Goal: Task Accomplishment & Management: Complete application form

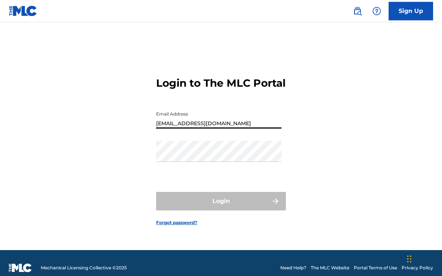
type input "[EMAIL_ADDRESS][DOMAIN_NAME]"
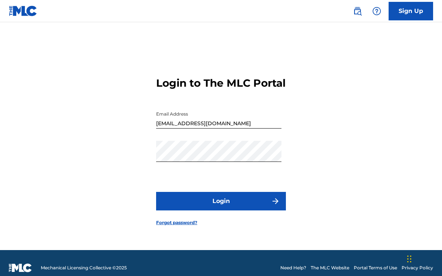
click at [212, 203] on button "Login" at bounding box center [221, 201] width 130 height 19
click at [208, 211] on button "Login" at bounding box center [221, 201] width 130 height 19
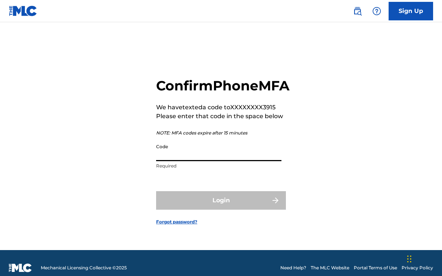
click at [204, 161] on input "Code" at bounding box center [218, 150] width 125 height 21
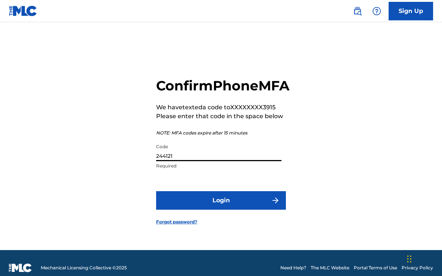
type input "244121"
click at [221, 209] on button "Login" at bounding box center [221, 200] width 130 height 19
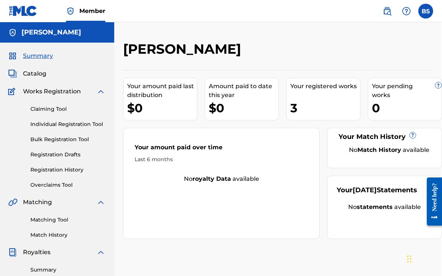
scroll to position [0, 1]
click at [102, 92] on img at bounding box center [100, 91] width 9 height 9
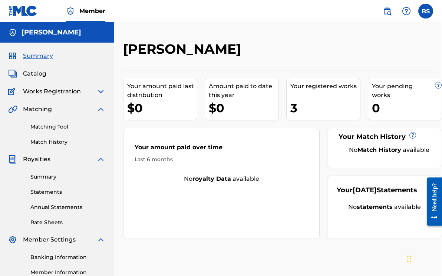
click at [389, 11] on img at bounding box center [387, 11] width 9 height 9
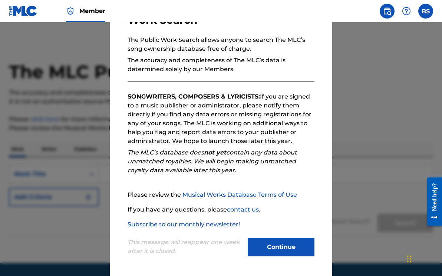
scroll to position [63, 0]
click at [264, 248] on button "Continue" at bounding box center [281, 247] width 67 height 19
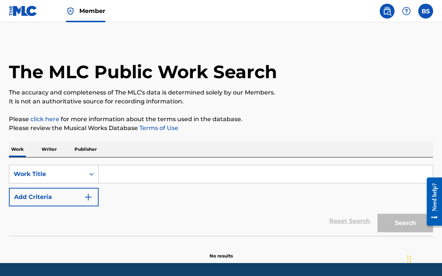
click at [86, 193] on img "Search Form" at bounding box center [88, 197] width 9 height 9
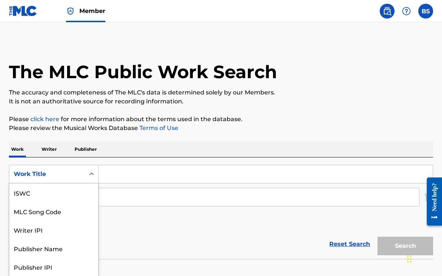
scroll to position [16, 0]
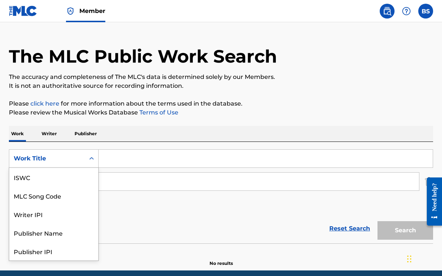
click at [90, 168] on div "Work Title selected, 7 of 7. 7 results available. Use Up and Down to choose opt…" at bounding box center [54, 158] width 90 height 19
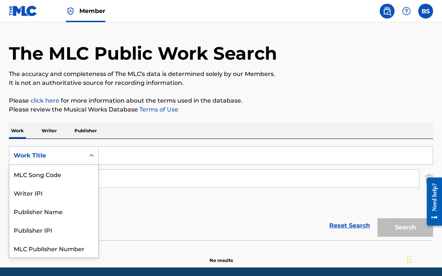
scroll to position [19, 0]
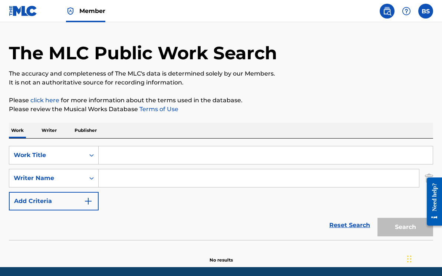
click at [118, 179] on input "Search Form" at bounding box center [259, 178] width 320 height 18
click at [111, 157] on input "Search Form" at bounding box center [266, 155] width 334 height 18
type input "b"
click at [358, 224] on link "Reset Search" at bounding box center [350, 225] width 48 height 16
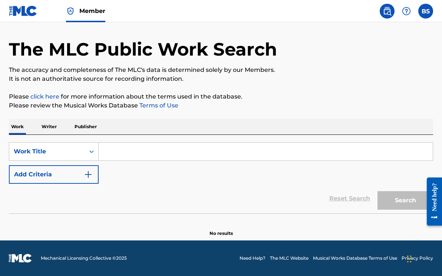
scroll to position [23, 0]
click at [421, 10] on label at bounding box center [425, 11] width 15 height 15
click at [426, 11] on input "BS [PERSON_NAME] [EMAIL_ADDRESS][DOMAIN_NAME] Notification Preferences Profile …" at bounding box center [426, 11] width 0 height 0
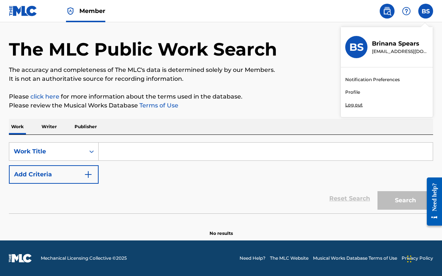
click at [357, 91] on link "Profile" at bounding box center [352, 92] width 15 height 7
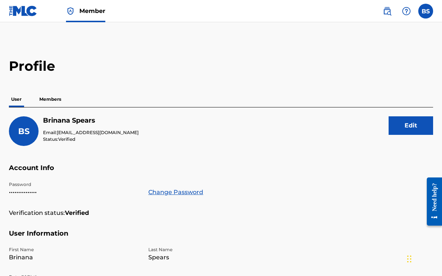
click at [390, 10] on img at bounding box center [387, 11] width 9 height 9
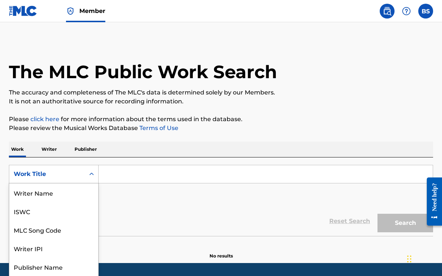
scroll to position [16, 0]
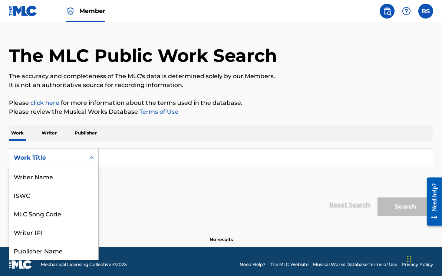
click at [96, 167] on div "Work Title selected, 8 of 8. 8 results available. Use Up and Down to choose opt…" at bounding box center [54, 158] width 90 height 19
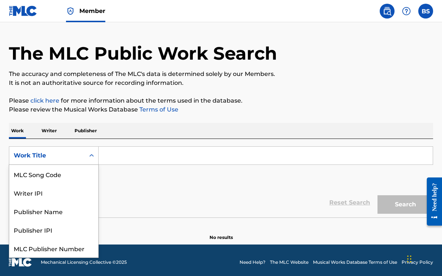
scroll to position [19, 0]
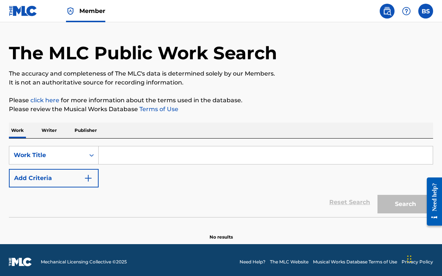
click at [105, 155] on input "Search Form" at bounding box center [266, 155] width 334 height 18
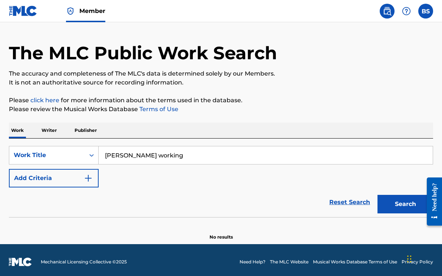
type input "[PERSON_NAME] working"
click at [405, 204] on button "Search" at bounding box center [405, 204] width 56 height 19
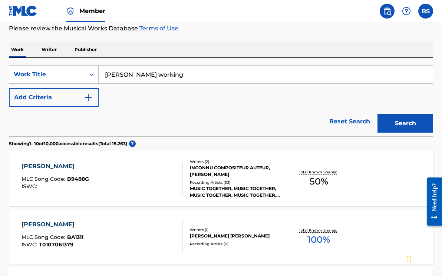
scroll to position [116, 0]
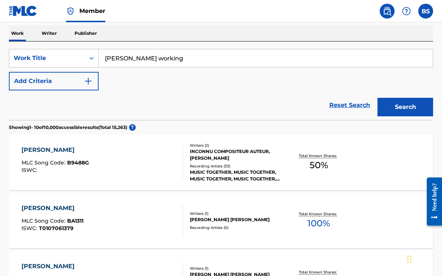
click at [88, 80] on img "Search Form" at bounding box center [88, 81] width 9 height 9
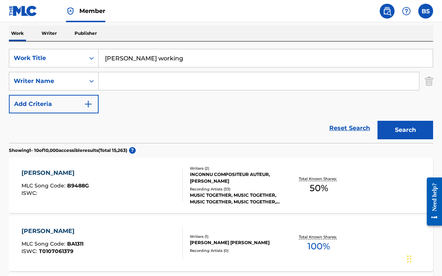
click at [103, 84] on input "Search Form" at bounding box center [259, 81] width 320 height 18
type input "[PERSON_NAME]"
click at [405, 130] on button "Search" at bounding box center [405, 130] width 56 height 19
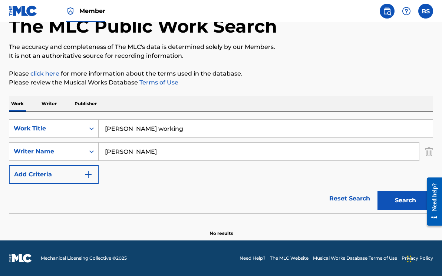
scroll to position [46, 0]
drag, startPoint x: 145, startPoint y: 127, endPoint x: 108, endPoint y: 120, distance: 37.7
click at [103, 124] on input "[PERSON_NAME] working" at bounding box center [266, 129] width 334 height 18
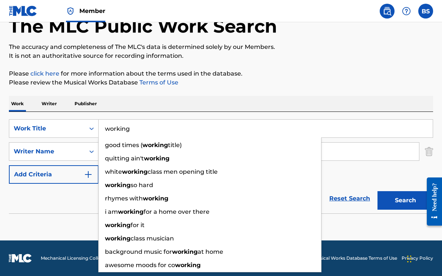
type input "working"
click at [146, 95] on div "The MLC Public Work Search The accuracy and completeness of The MLC's data is d…" at bounding box center [221, 116] width 442 height 242
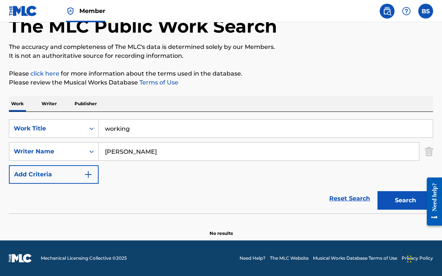
click at [93, 177] on button "Add Criteria" at bounding box center [54, 174] width 90 height 19
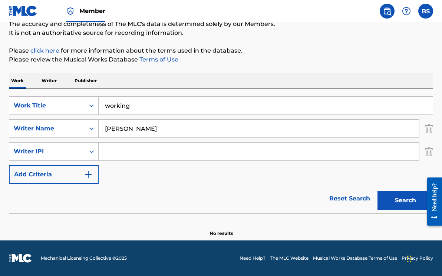
scroll to position [69, 0]
click at [381, 198] on button "Search" at bounding box center [405, 200] width 56 height 19
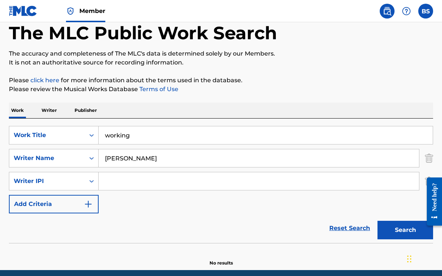
scroll to position [37, 0]
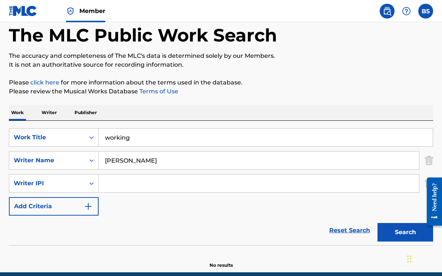
click at [56, 115] on p "Writer" at bounding box center [49, 113] width 20 height 16
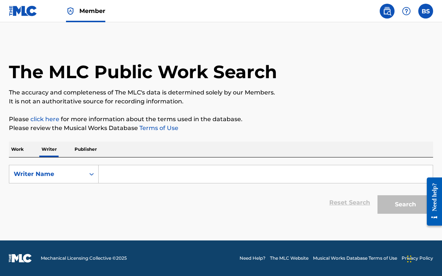
click at [116, 174] on input "Search Form" at bounding box center [266, 174] width 334 height 18
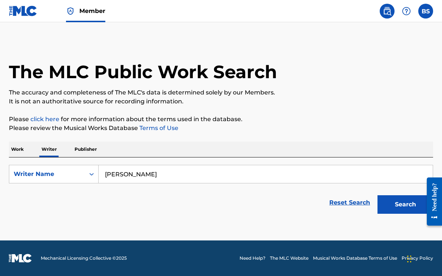
click at [405, 205] on button "Search" at bounding box center [405, 204] width 56 height 19
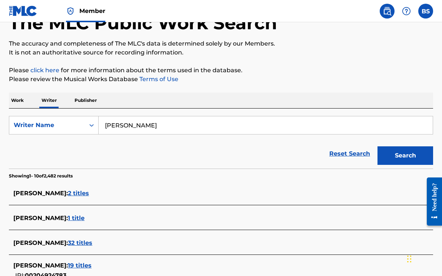
scroll to position [46, 0]
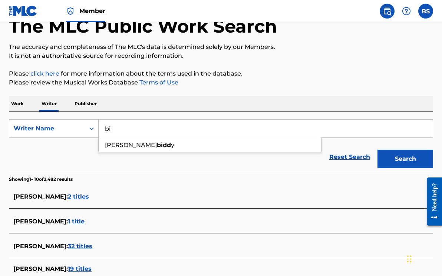
type input "b"
type input "[PERSON_NAME]"
click at [405, 159] on button "Search" at bounding box center [405, 159] width 56 height 19
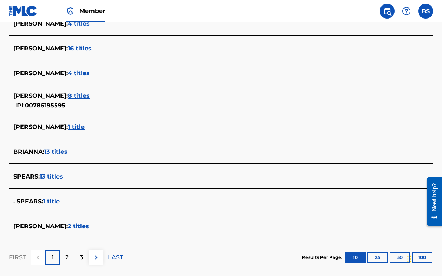
scroll to position [250, 0]
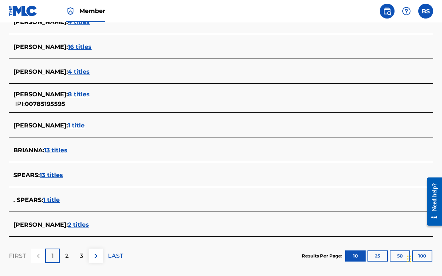
click at [88, 227] on span "2 titles" at bounding box center [78, 224] width 21 height 7
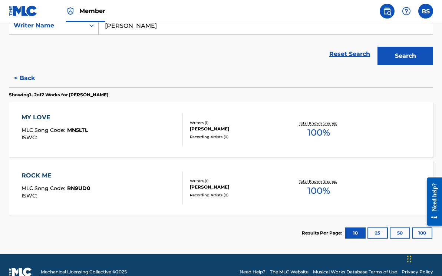
scroll to position [146, 0]
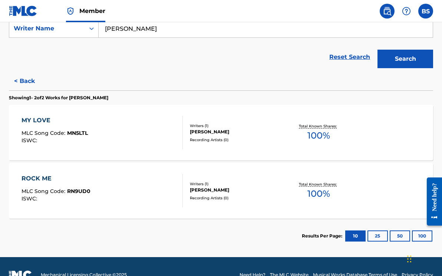
click at [39, 122] on div "MY LOVE" at bounding box center [55, 120] width 66 height 9
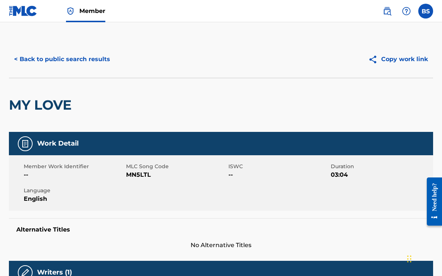
click at [385, 13] on img at bounding box center [387, 11] width 9 height 9
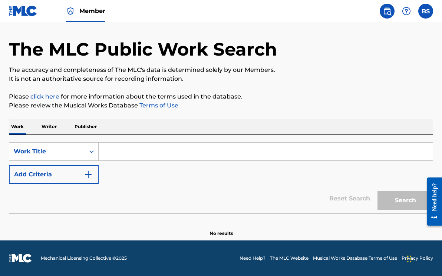
scroll to position [23, 0]
click at [20, 133] on p "Work" at bounding box center [17, 127] width 17 height 16
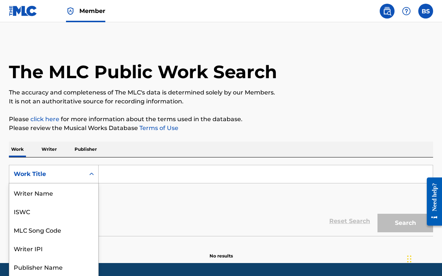
scroll to position [19, 0]
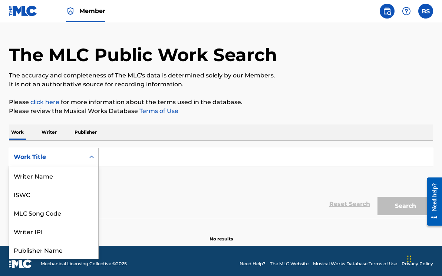
click at [90, 166] on div "Work Title selected, 8 of 8. 8 results available. Use Up and Down to choose opt…" at bounding box center [54, 157] width 90 height 19
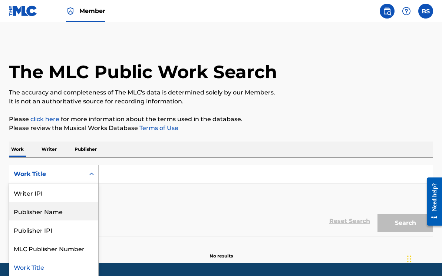
scroll to position [0, 0]
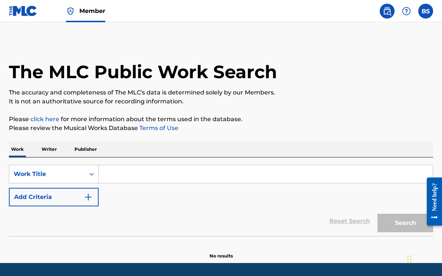
click at [54, 148] on p "Writer" at bounding box center [49, 150] width 20 height 16
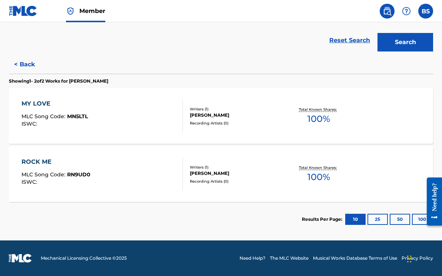
scroll to position [162, 0]
click at [373, 217] on button "25" at bounding box center [377, 219] width 20 height 11
click at [222, 173] on div "[PERSON_NAME]" at bounding box center [237, 173] width 94 height 7
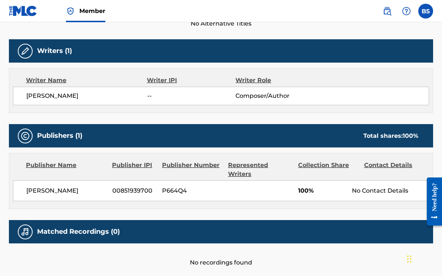
scroll to position [214, 0]
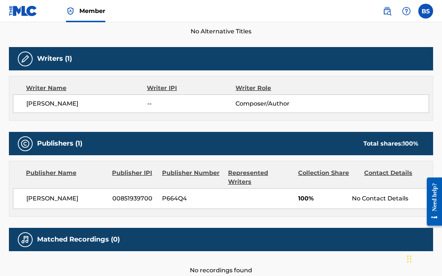
click at [28, 60] on img at bounding box center [25, 59] width 9 height 9
click at [24, 63] on img at bounding box center [25, 59] width 9 height 9
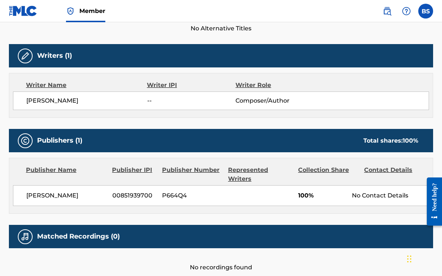
scroll to position [212, 0]
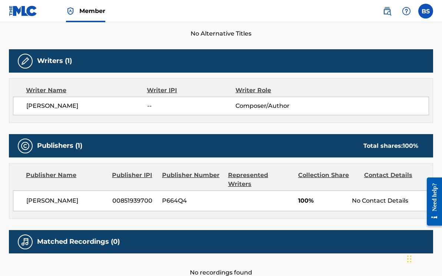
click at [24, 62] on img at bounding box center [25, 61] width 9 height 9
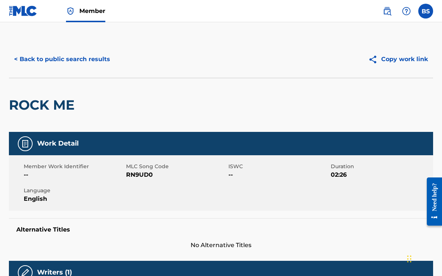
scroll to position [0, 0]
click at [26, 62] on button "< Back to public search results" at bounding box center [62, 59] width 106 height 19
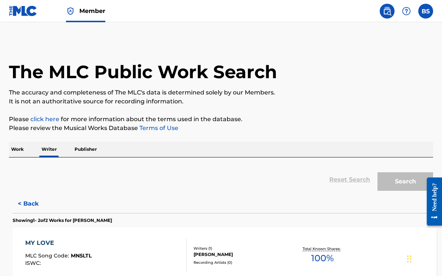
scroll to position [3, 0]
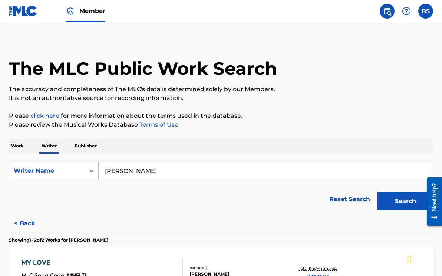
click at [406, 9] on img at bounding box center [406, 11] width 9 height 9
click at [422, 11] on label at bounding box center [425, 11] width 15 height 15
click at [426, 11] on input "BS [PERSON_NAME] [EMAIL_ADDRESS][DOMAIN_NAME] Notification Preferences Profile …" at bounding box center [426, 11] width 0 height 0
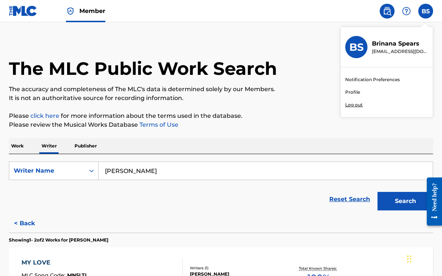
click at [384, 11] on img at bounding box center [387, 11] width 9 height 9
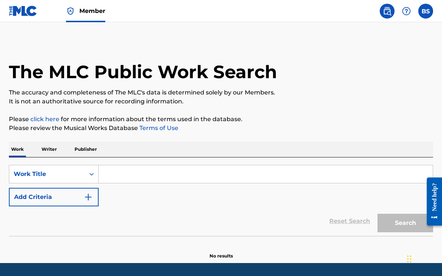
click at [385, 12] on img at bounding box center [387, 11] width 9 height 9
click at [122, 171] on input "Search Form" at bounding box center [266, 174] width 334 height 18
click at [19, 7] on img at bounding box center [23, 11] width 29 height 11
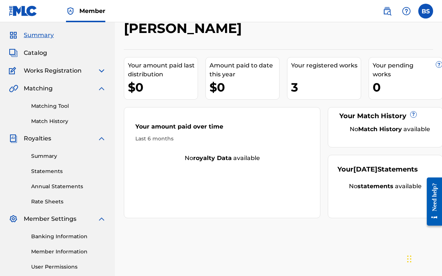
scroll to position [22, 0]
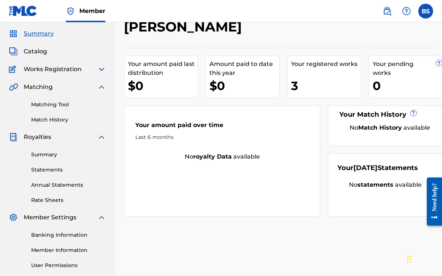
click at [54, 69] on span "Works Registration" at bounding box center [53, 69] width 58 height 9
click at [102, 71] on img at bounding box center [101, 69] width 9 height 9
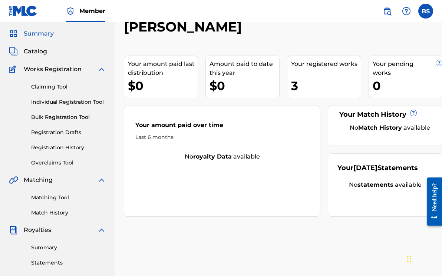
click at [66, 100] on link "Individual Registration Tool" at bounding box center [68, 102] width 75 height 8
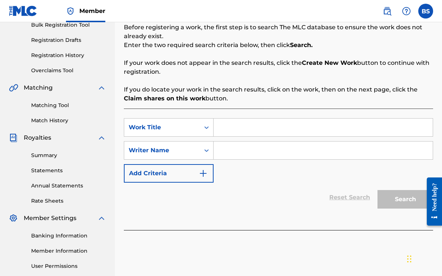
scroll to position [116, 0]
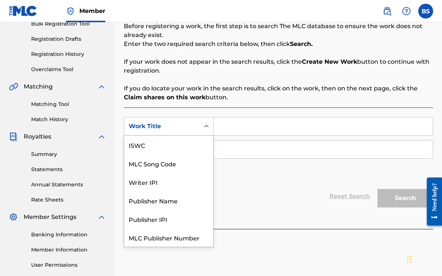
click at [204, 126] on icon "Search Form" at bounding box center [206, 126] width 7 height 7
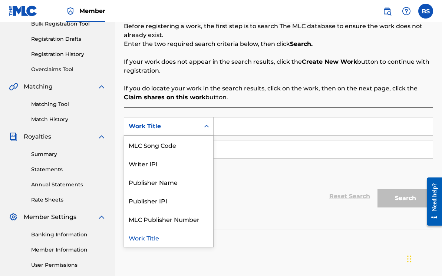
click at [181, 241] on div "Work Title" at bounding box center [168, 237] width 89 height 19
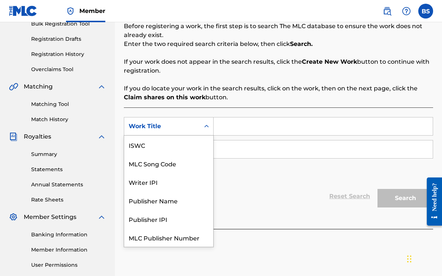
click at [208, 125] on icon "Search Form" at bounding box center [206, 126] width 7 height 7
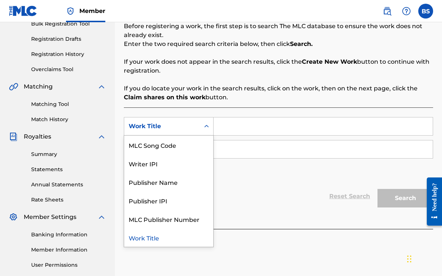
click at [185, 234] on div "Work Title" at bounding box center [168, 237] width 89 height 19
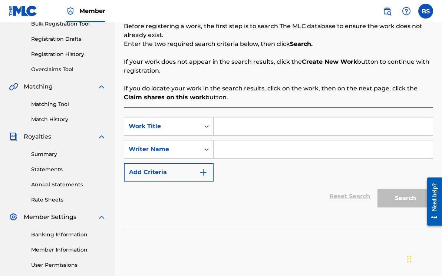
click at [232, 129] on input "Search Form" at bounding box center [323, 127] width 219 height 18
type input "working"
click at [222, 148] on input "Search Form" at bounding box center [323, 150] width 219 height 18
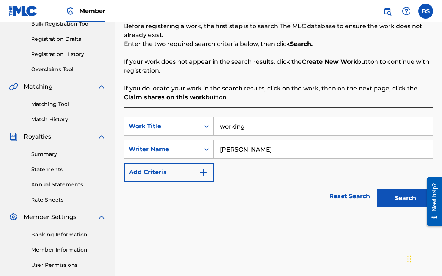
type input "[PERSON_NAME]"
click at [206, 172] on img "Search Form" at bounding box center [203, 172] width 9 height 9
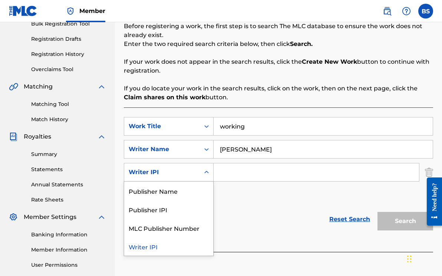
click at [202, 176] on div "Search Form" at bounding box center [206, 172] width 13 height 13
click at [218, 175] on input "Search Form" at bounding box center [316, 173] width 205 height 18
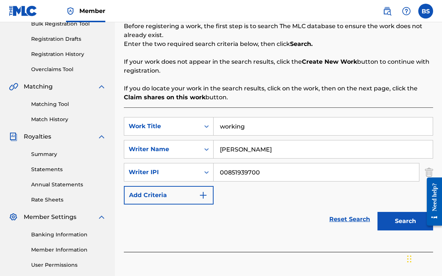
type input "00851939700"
click at [197, 191] on button "Add Criteria" at bounding box center [169, 195] width 90 height 19
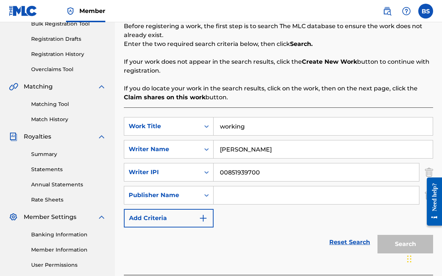
click at [220, 193] on input "Search Form" at bounding box center [316, 196] width 205 height 18
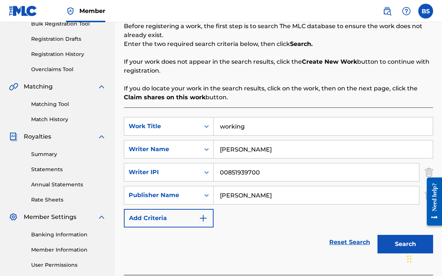
type input "[PERSON_NAME]"
click at [209, 217] on button "Add Criteria" at bounding box center [169, 218] width 90 height 19
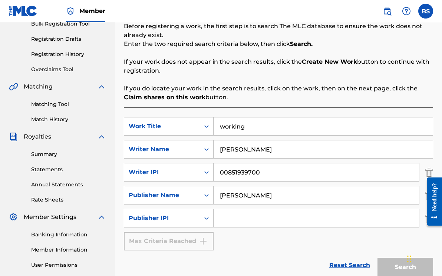
drag, startPoint x: 260, startPoint y: 174, endPoint x: 218, endPoint y: 172, distance: 42.3
click at [218, 172] on input "00851939700" at bounding box center [316, 173] width 205 height 18
click at [209, 221] on icon "Search Form" at bounding box center [206, 218] width 7 height 7
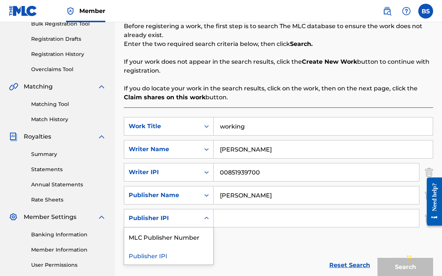
click at [187, 254] on div "Publisher IPI" at bounding box center [168, 255] width 89 height 19
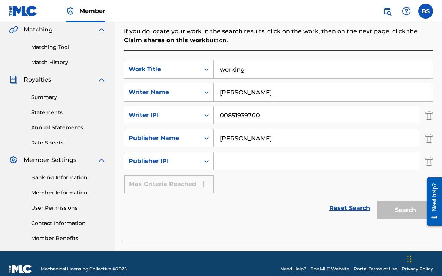
scroll to position [173, 0]
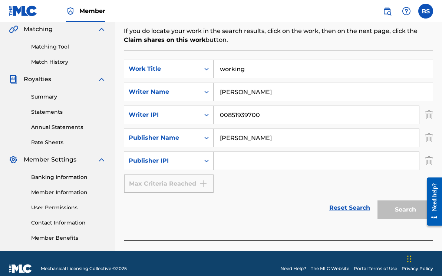
drag, startPoint x: 219, startPoint y: 115, endPoint x: 262, endPoint y: 115, distance: 43.0
click at [262, 115] on input "00851939700" at bounding box center [316, 115] width 205 height 18
click at [258, 113] on input "00851939700" at bounding box center [316, 115] width 205 height 18
drag, startPoint x: 258, startPoint y: 116, endPoint x: 217, endPoint y: 117, distance: 41.2
click at [217, 117] on input "00851939700" at bounding box center [316, 115] width 205 height 18
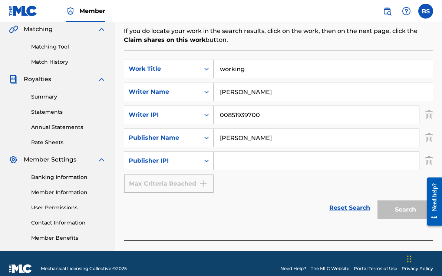
click at [225, 155] on input "Search Form" at bounding box center [316, 161] width 205 height 18
type input "00851939700"
click at [202, 186] on div "Max Criteria Reached" at bounding box center [169, 184] width 90 height 19
click at [202, 184] on div "Max Criteria Reached" at bounding box center [169, 184] width 90 height 19
click at [208, 164] on icon "Search Form" at bounding box center [206, 160] width 7 height 7
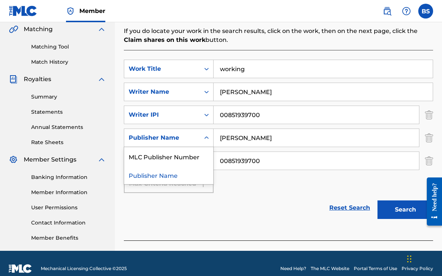
click at [208, 139] on icon "Search Form" at bounding box center [206, 137] width 7 height 7
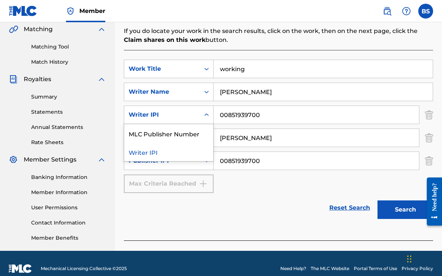
click at [205, 114] on icon "Search Form" at bounding box center [206, 114] width 4 height 3
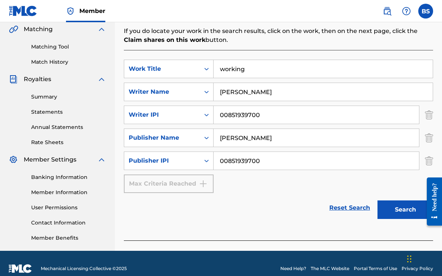
click at [230, 226] on div "SearchWithCriteria3632a271-68d7-4c00-a1f1-07a199f74176 Work Title working Searc…" at bounding box center [278, 145] width 309 height 191
click at [384, 207] on button "Search" at bounding box center [405, 210] width 56 height 19
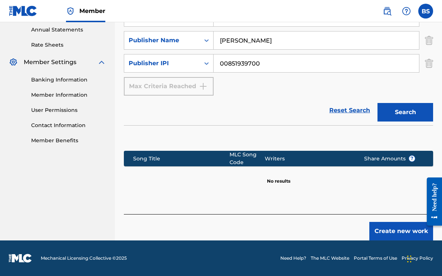
click at [377, 233] on button "Create new work" at bounding box center [401, 231] width 64 height 19
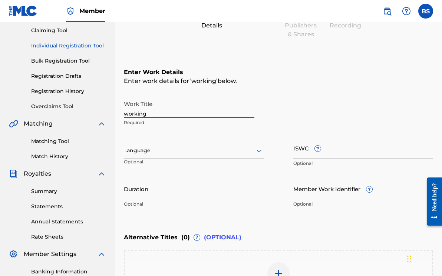
scroll to position [82, 0]
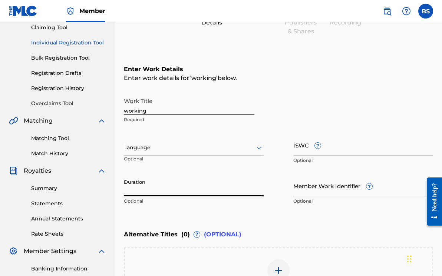
click at [184, 186] on input "Duration" at bounding box center [194, 185] width 140 height 21
type input "03:04"
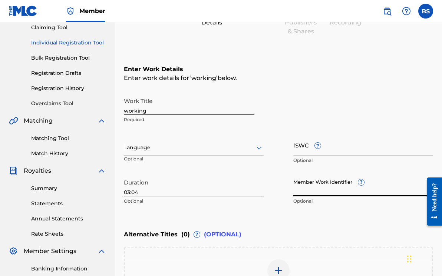
click at [359, 192] on input "Member Work Identifier ?" at bounding box center [363, 185] width 140 height 21
type input "859718196730"
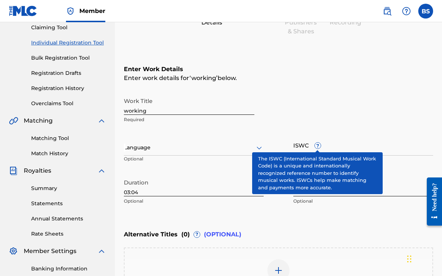
click at [319, 145] on span "?" at bounding box center [318, 146] width 6 height 6
click at [319, 145] on input "ISWC ?" at bounding box center [363, 145] width 140 height 21
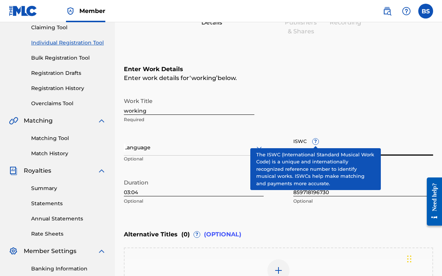
click at [314, 142] on span "?" at bounding box center [315, 141] width 7 height 7
click at [314, 142] on input "ISWC ?" at bounding box center [363, 145] width 140 height 21
click at [314, 142] on span "?" at bounding box center [317, 145] width 7 height 7
click at [314, 142] on input "ISWC ?" at bounding box center [363, 145] width 140 height 21
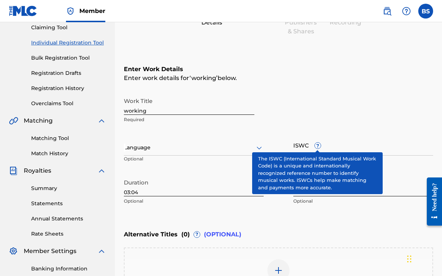
click at [314, 142] on span "?" at bounding box center [317, 145] width 7 height 7
click at [314, 142] on input "ISWC ?" at bounding box center [363, 145] width 140 height 21
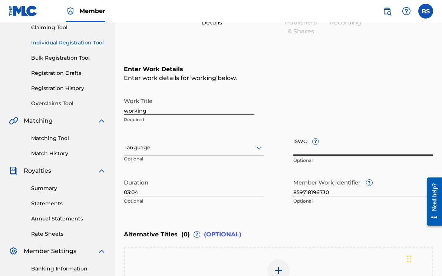
click at [314, 142] on span "?" at bounding box center [315, 141] width 7 height 7
click at [314, 142] on input "ISWC ?" at bounding box center [363, 145] width 140 height 21
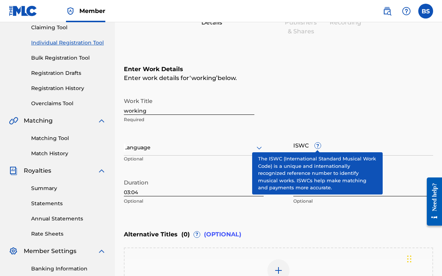
click at [314, 142] on span "?" at bounding box center [317, 145] width 7 height 7
click at [314, 142] on input "ISWC ?" at bounding box center [363, 145] width 140 height 21
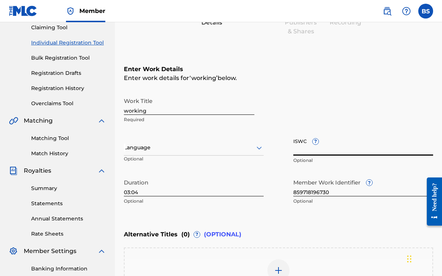
type input "q"
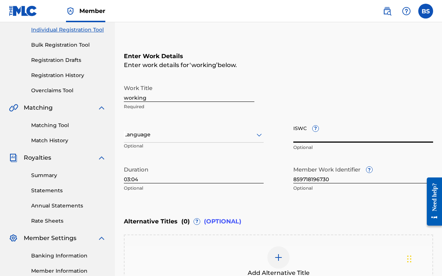
scroll to position [93, 0]
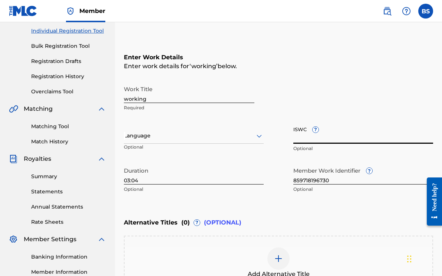
click at [258, 136] on icon at bounding box center [259, 136] width 5 height 3
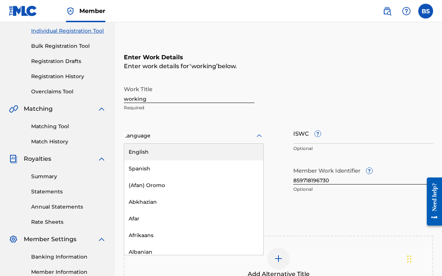
click at [243, 146] on div "English" at bounding box center [193, 152] width 139 height 17
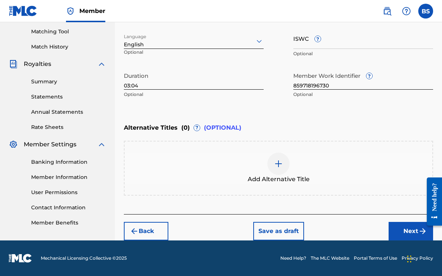
scroll to position [188, 0]
click at [390, 231] on button "Next" at bounding box center [411, 231] width 44 height 19
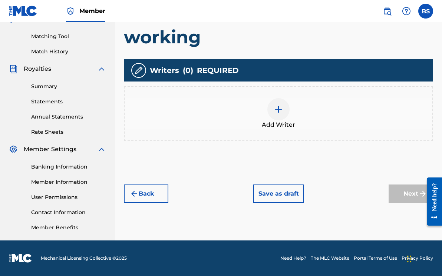
scroll to position [184, 0]
click at [276, 105] on img at bounding box center [278, 109] width 9 height 9
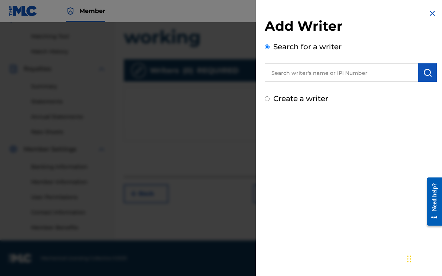
click at [285, 75] on input "text" at bounding box center [342, 72] width 154 height 19
type input "00851939700"
click at [428, 69] on img "submit" at bounding box center [427, 72] width 9 height 9
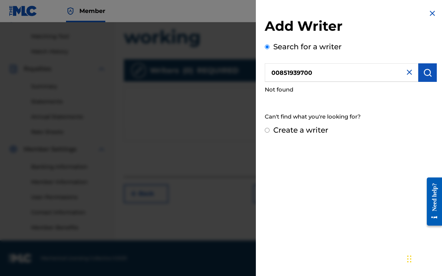
click at [269, 132] on input "Create a writer" at bounding box center [267, 130] width 5 height 5
radio input "false"
radio input "true"
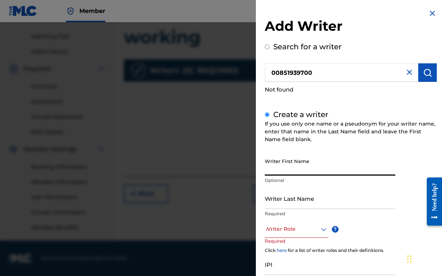
click at [287, 162] on input "Writer First Name" at bounding box center [330, 165] width 131 height 21
type input "[PERSON_NAME]"
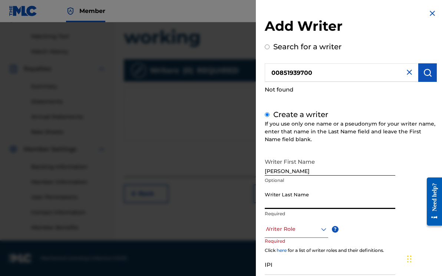
drag, startPoint x: 278, startPoint y: 184, endPoint x: 273, endPoint y: 204, distance: 20.7
click at [273, 204] on input "Writer Last Name" at bounding box center [330, 198] width 131 height 21
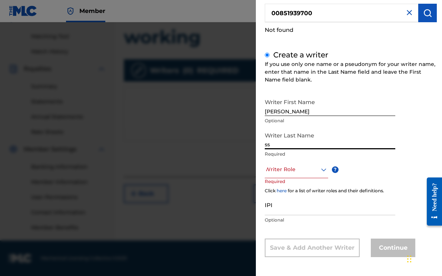
scroll to position [60, 0]
type input "spears"
click at [310, 186] on div "Writer Role ? Required" at bounding box center [304, 177] width 78 height 33
click at [321, 171] on icon at bounding box center [323, 169] width 9 height 9
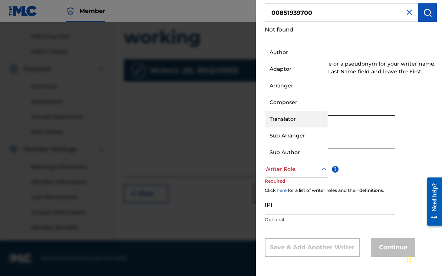
scroll to position [22, 0]
click at [302, 55] on div "Author" at bounding box center [296, 52] width 63 height 17
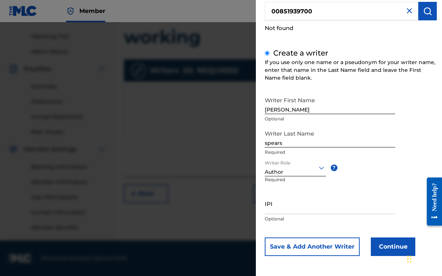
scroll to position [61, 0]
click at [386, 250] on button "Continue" at bounding box center [393, 247] width 44 height 19
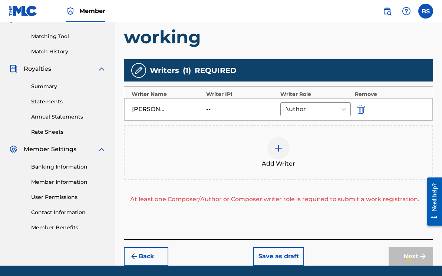
click at [278, 146] on div at bounding box center [278, 148] width 22 height 22
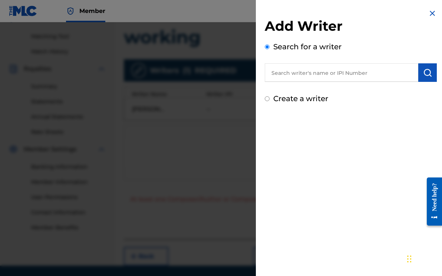
click at [268, 99] on input "Create a writer" at bounding box center [267, 98] width 5 height 5
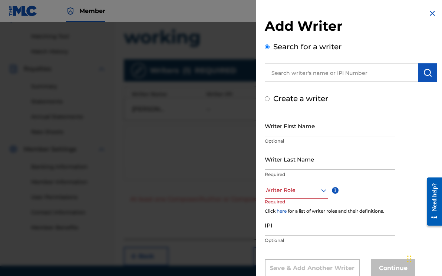
radio input "false"
radio input "true"
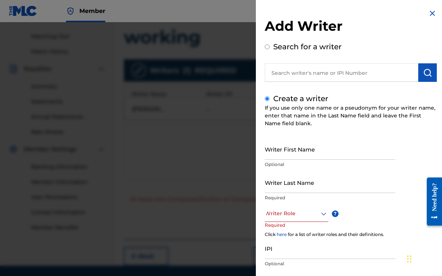
click at [285, 73] on input "text" at bounding box center [342, 72] width 154 height 19
radio input "true"
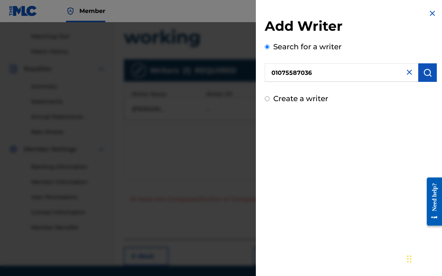
type input "01075587036"
click at [426, 70] on img "submit" at bounding box center [427, 72] width 9 height 9
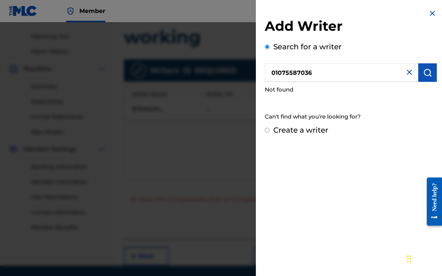
click at [269, 129] on input "Create a writer" at bounding box center [267, 130] width 5 height 5
radio input "false"
radio input "true"
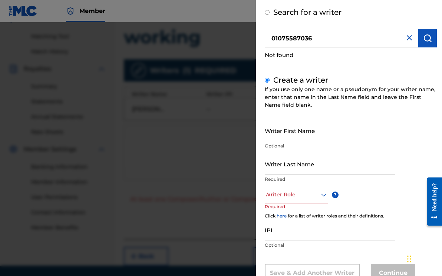
scroll to position [55, 0]
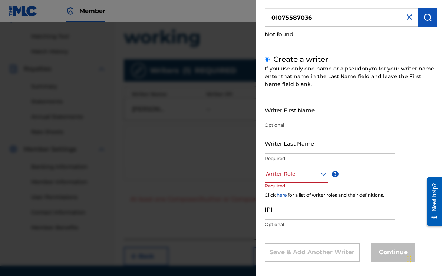
click at [319, 174] on div at bounding box center [296, 173] width 63 height 9
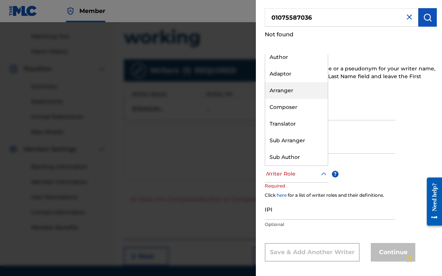
scroll to position [22, 0]
click at [286, 107] on div "Composer" at bounding box center [296, 107] width 63 height 17
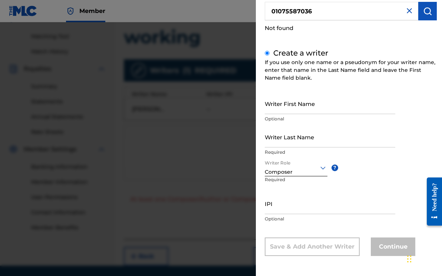
scroll to position [61, 0]
click at [285, 199] on input "IPI" at bounding box center [330, 204] width 131 height 21
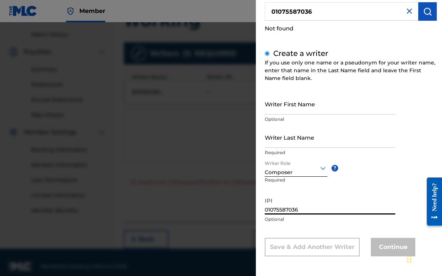
scroll to position [200, 0]
type input "01075587036"
click at [407, 12] on img at bounding box center [409, 11] width 9 height 9
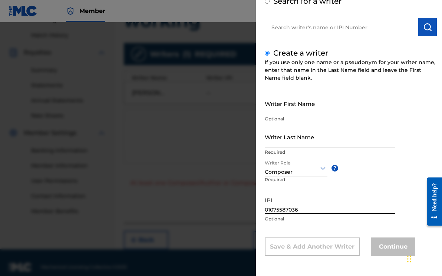
click at [307, 209] on input "01075587036" at bounding box center [330, 203] width 131 height 21
type input "0"
click at [314, 169] on div at bounding box center [296, 168] width 63 height 9
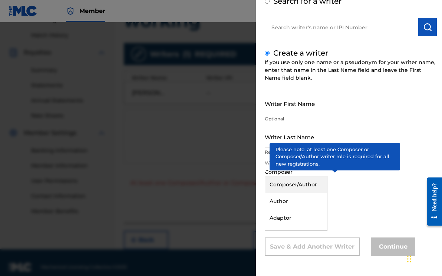
click at [335, 169] on span "?" at bounding box center [334, 168] width 7 height 7
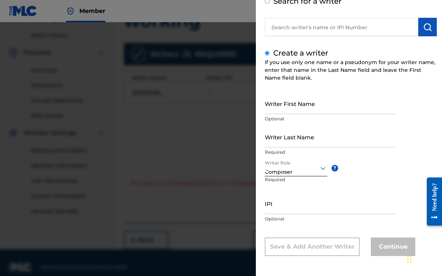
click at [359, 178] on div "Writer First Name Optional Writer Last Name Required Writer Role Composer ? Req…" at bounding box center [351, 174] width 172 height 163
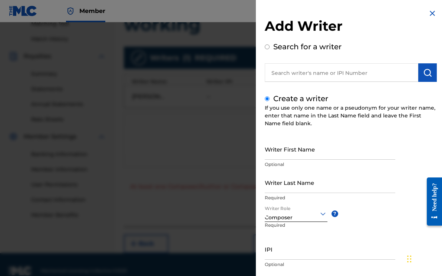
scroll to position [2, 0]
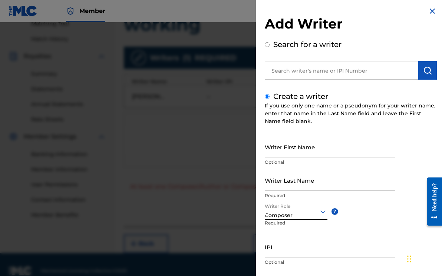
click at [428, 13] on img at bounding box center [432, 11] width 9 height 9
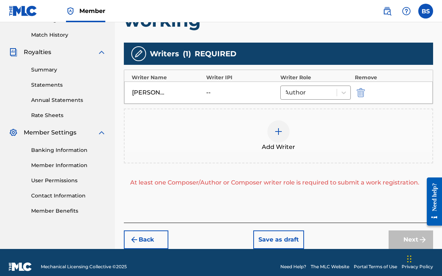
scroll to position [200, 0]
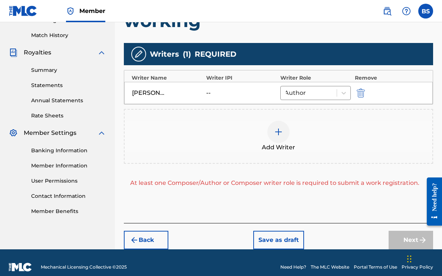
click at [155, 89] on div "[PERSON_NAME]" at bounding box center [148, 93] width 33 height 9
click at [208, 89] on div "--" at bounding box center [222, 93] width 33 height 9
click at [139, 50] on img at bounding box center [138, 54] width 9 height 9
click at [138, 51] on div at bounding box center [138, 54] width 15 height 15
click at [307, 88] on div at bounding box center [308, 93] width 49 height 10
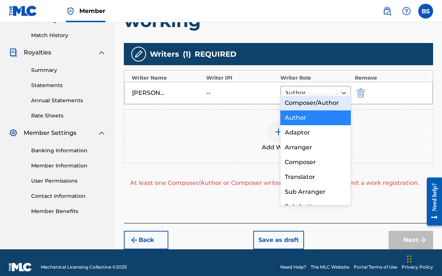
click at [288, 105] on div "Composer/Author" at bounding box center [315, 103] width 70 height 15
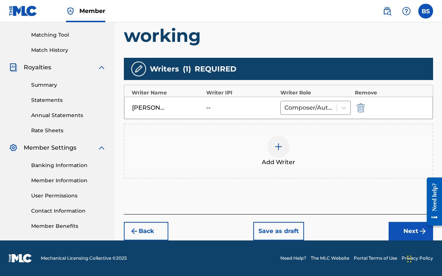
scroll to position [184, 0]
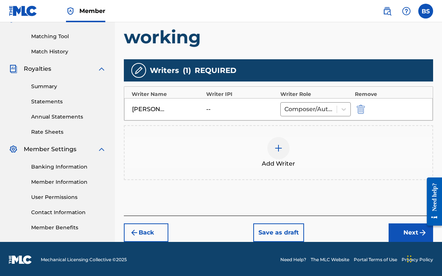
click at [158, 105] on div "[PERSON_NAME]" at bounding box center [148, 109] width 33 height 9
click at [138, 66] on img at bounding box center [138, 70] width 9 height 9
click at [157, 105] on div "[PERSON_NAME]" at bounding box center [148, 109] width 33 height 9
click at [141, 90] on div "Writer Name" at bounding box center [167, 94] width 71 height 8
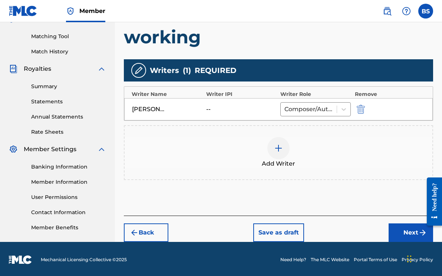
click at [362, 105] on img "submit" at bounding box center [361, 109] width 8 height 9
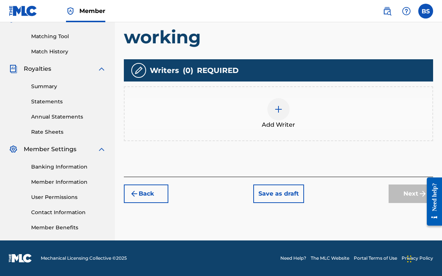
click at [273, 103] on div at bounding box center [278, 109] width 22 height 22
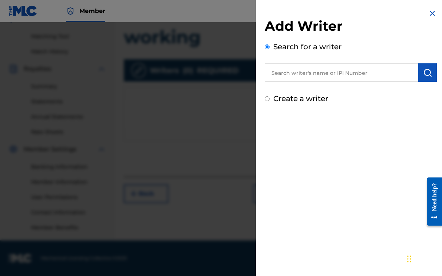
click at [290, 73] on input "text" at bounding box center [342, 72] width 154 height 19
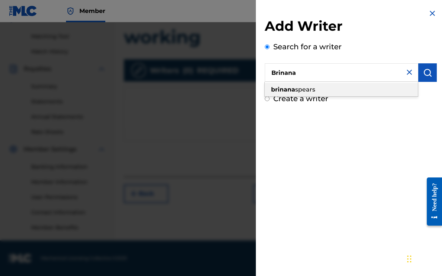
click at [281, 90] on strong "brinana" at bounding box center [283, 89] width 24 height 7
type input "[PERSON_NAME]"
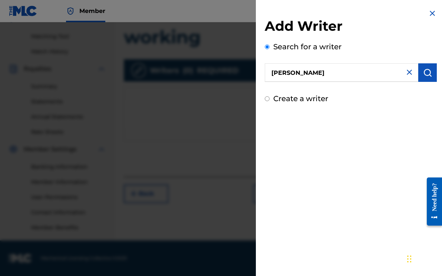
click at [425, 76] on img "submit" at bounding box center [427, 72] width 9 height 9
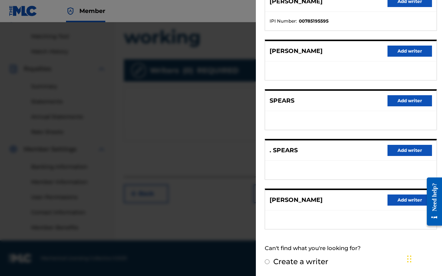
scroll to position [108, 0]
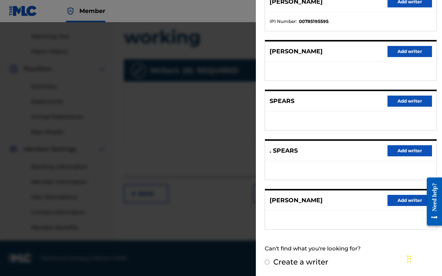
click at [398, 198] on button "Add writer" at bounding box center [409, 200] width 44 height 11
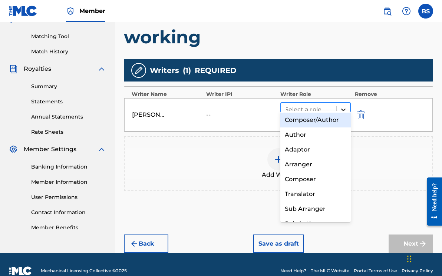
click at [341, 106] on icon at bounding box center [343, 109] width 7 height 7
click at [323, 121] on div "Composer/Author" at bounding box center [315, 120] width 70 height 15
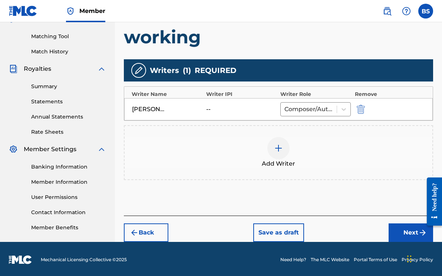
click at [396, 226] on button "Next" at bounding box center [411, 233] width 44 height 19
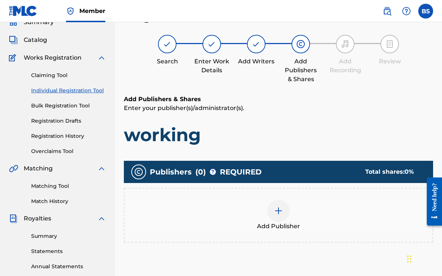
scroll to position [33, 0]
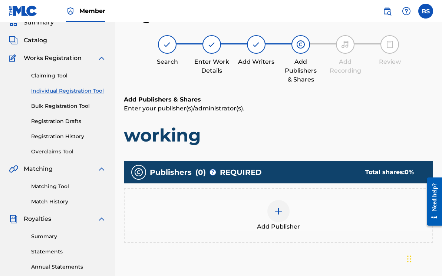
click at [280, 208] on img at bounding box center [278, 211] width 9 height 9
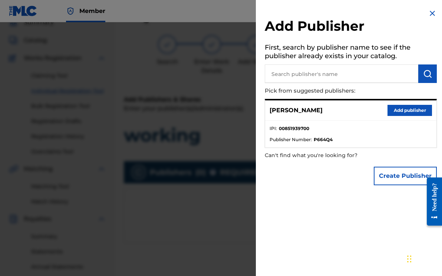
click at [394, 111] on button "Add publisher" at bounding box center [409, 110] width 44 height 11
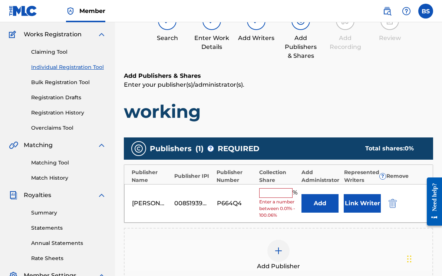
scroll to position [62, 0]
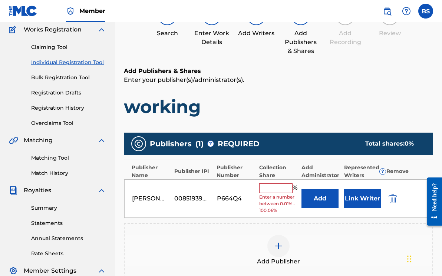
click at [276, 188] on input "text" at bounding box center [275, 189] width 33 height 10
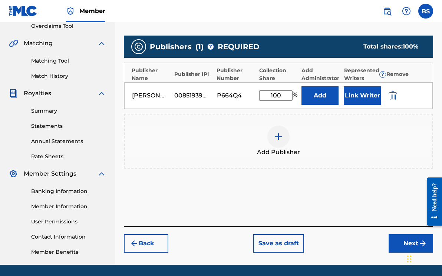
scroll to position [159, 0]
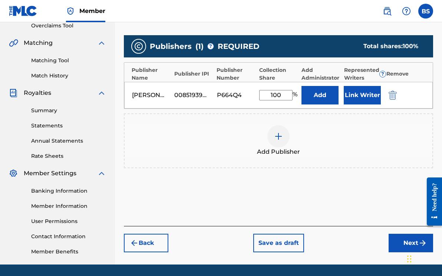
type input "100"
click at [393, 241] on button "Next" at bounding box center [411, 243] width 44 height 19
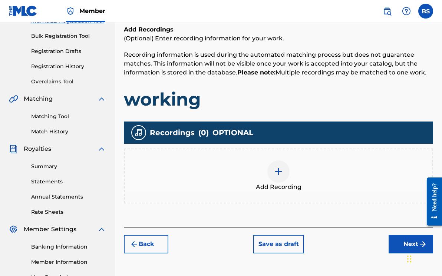
scroll to position [105, 0]
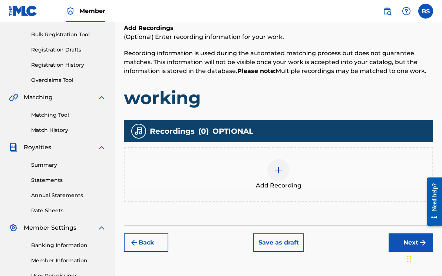
click at [157, 245] on button "Back" at bounding box center [146, 243] width 44 height 19
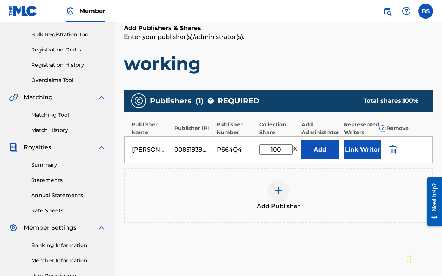
click at [315, 149] on button "Add" at bounding box center [319, 150] width 37 height 19
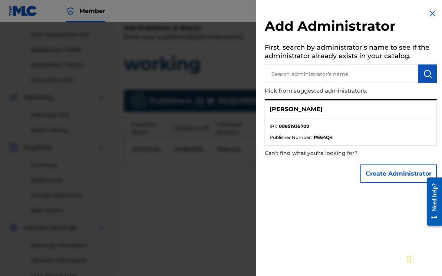
click at [296, 75] on input "text" at bounding box center [342, 74] width 154 height 19
type input "[PERSON_NAME]"
drag, startPoint x: 296, startPoint y: 75, endPoint x: 421, endPoint y: 73, distance: 125.0
click at [423, 73] on img "submit" at bounding box center [427, 73] width 9 height 9
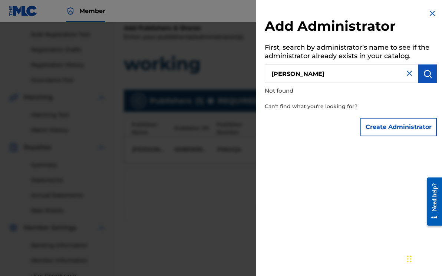
click at [366, 132] on button "Create Administrator" at bounding box center [398, 127] width 76 height 19
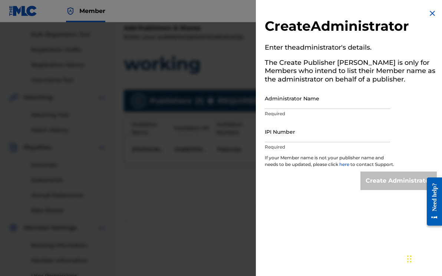
click at [335, 103] on input "Administrator Name" at bounding box center [327, 98] width 125 height 21
type input "[PERSON_NAME]"
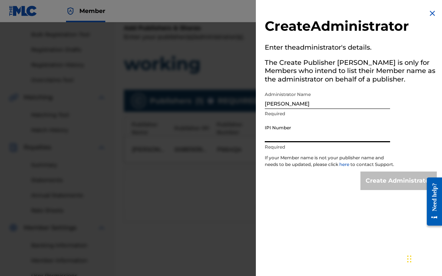
click at [320, 139] on input "IPI Number" at bounding box center [327, 131] width 125 height 21
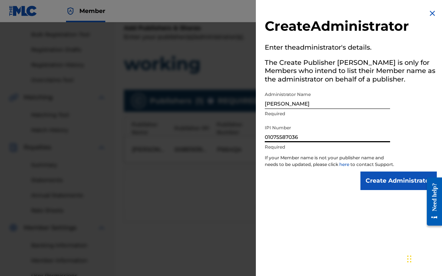
type input "01075587036"
click at [363, 187] on input "Create Administrator" at bounding box center [398, 181] width 76 height 19
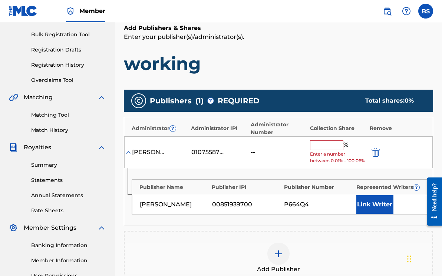
click at [324, 147] on input "text" at bounding box center [326, 146] width 33 height 10
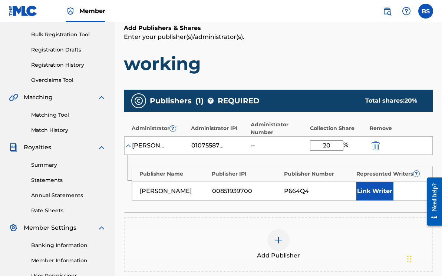
type input "20"
click at [316, 207] on div "Publisher Name Publisher IPI Publisher Number Represented Writers ? [PERSON_NAM…" at bounding box center [278, 183] width 308 height 57
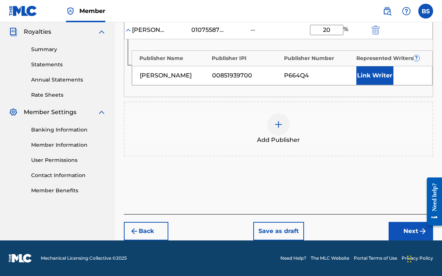
click at [397, 235] on button "Next" at bounding box center [411, 231] width 44 height 19
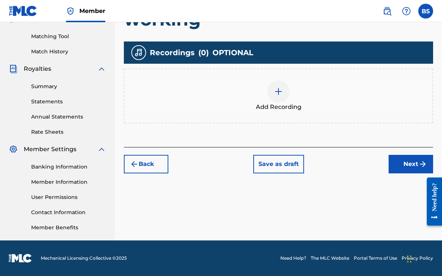
scroll to position [184, 0]
click at [281, 94] on img at bounding box center [278, 91] width 9 height 9
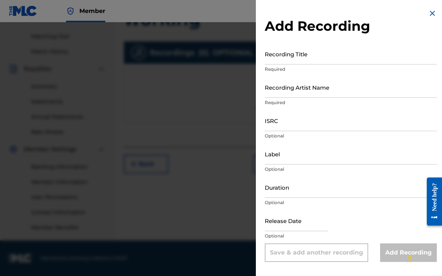
click at [278, 66] on p "Required" at bounding box center [351, 69] width 172 height 7
click at [283, 63] on input "Recording Title" at bounding box center [351, 53] width 172 height 21
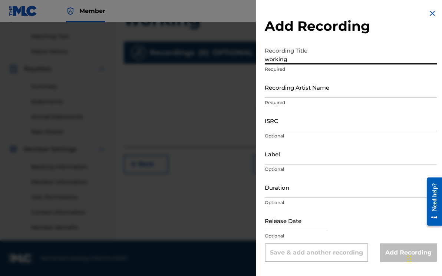
type input "working"
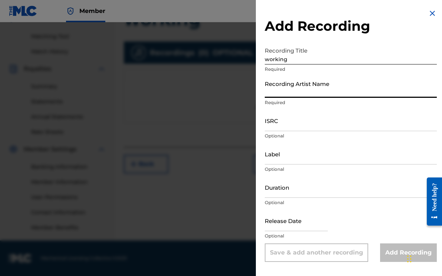
click at [278, 95] on input "Recording Artist Name" at bounding box center [351, 87] width 172 height 21
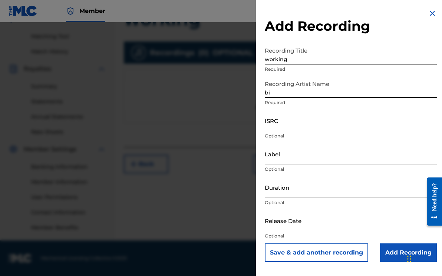
type input "b"
type input "S"
type input "[PERSON_NAME]"
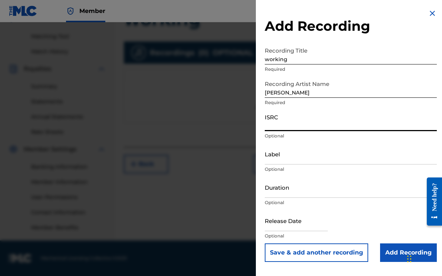
click at [278, 128] on input "ISRC" at bounding box center [351, 120] width 172 height 21
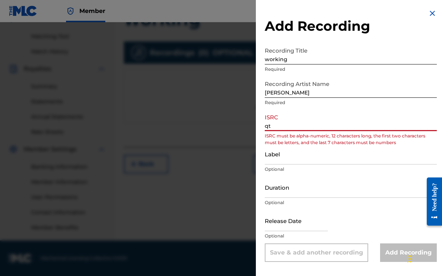
type input "q"
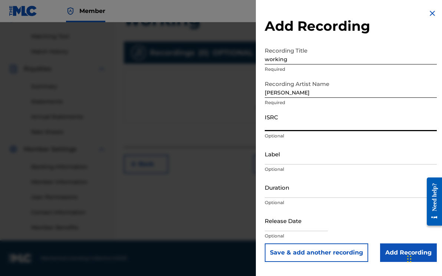
type input "q"
type input "QT65X2595284"
click at [273, 162] on input "Label" at bounding box center [351, 153] width 172 height 21
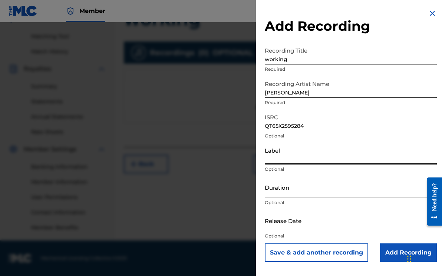
click at [274, 194] on input "Duration" at bounding box center [351, 187] width 172 height 21
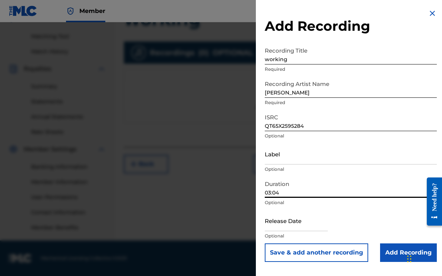
type input "03:04"
select select "8"
select select "2025"
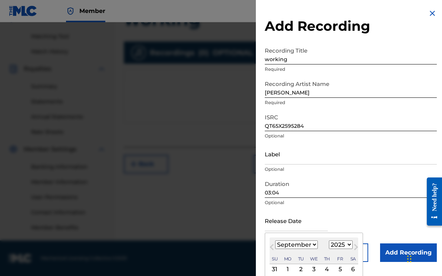
click at [281, 228] on input "text" at bounding box center [296, 220] width 63 height 21
click at [303, 212] on input "[DATE]" at bounding box center [296, 220] width 63 height 21
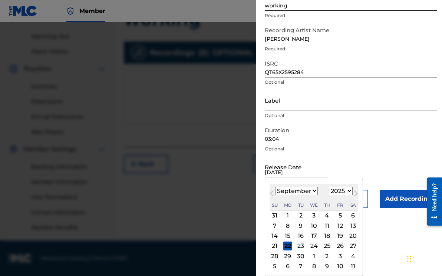
scroll to position [55, 0]
click at [300, 225] on div "9" at bounding box center [300, 225] width 9 height 9
type input "[DATE]"
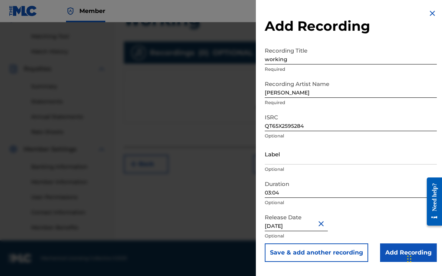
scroll to position [184, 0]
click at [383, 253] on input "Add Recording" at bounding box center [408, 253] width 57 height 19
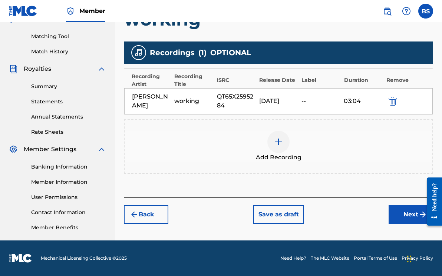
click at [279, 149] on div at bounding box center [278, 142] width 22 height 22
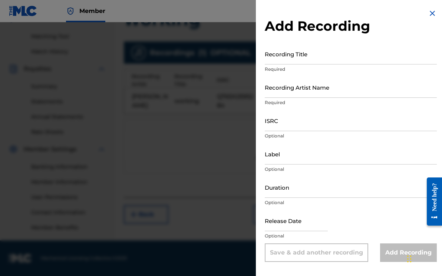
click at [428, 11] on img at bounding box center [432, 13] width 9 height 9
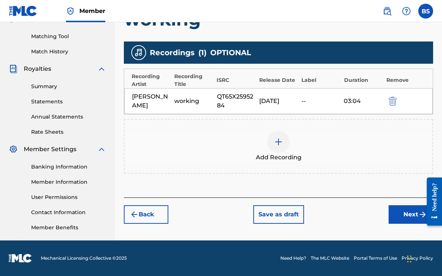
click at [275, 151] on div at bounding box center [278, 142] width 22 height 22
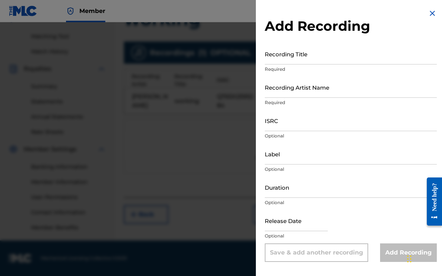
click at [240, 142] on div at bounding box center [221, 160] width 442 height 276
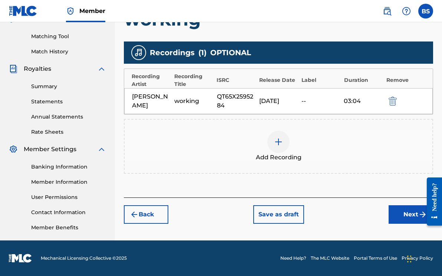
click at [393, 218] on button "Next" at bounding box center [411, 214] width 44 height 19
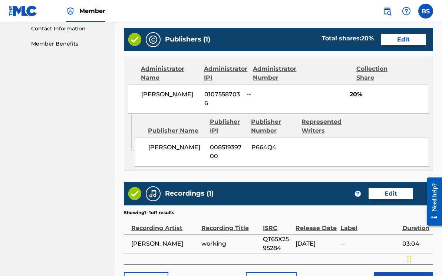
scroll to position [361, 0]
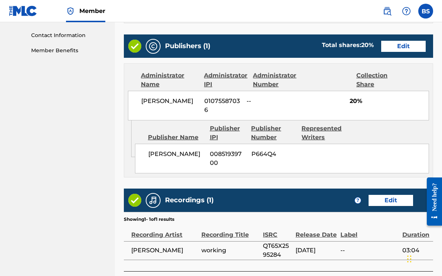
click at [381, 47] on button "Edit" at bounding box center [403, 46] width 44 height 11
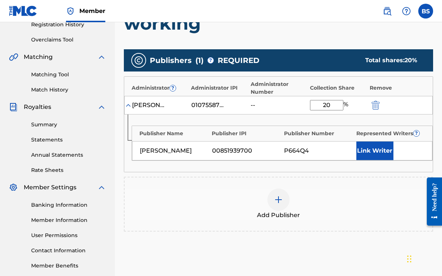
scroll to position [142, 0]
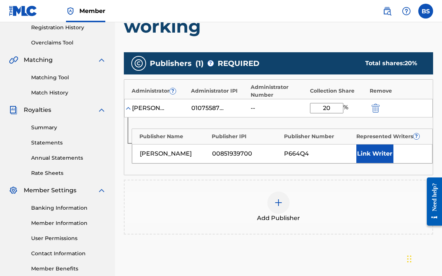
click at [284, 200] on div at bounding box center [278, 203] width 22 height 22
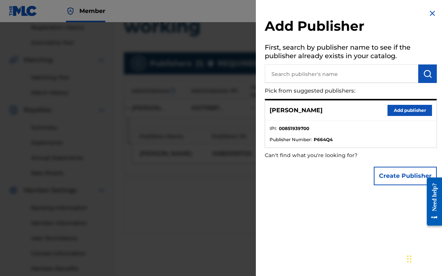
click at [228, 192] on div at bounding box center [221, 160] width 442 height 276
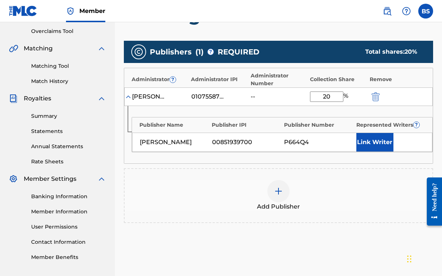
scroll to position [143, 0]
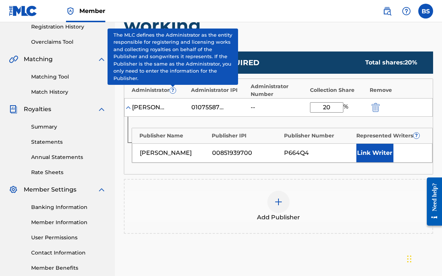
click at [174, 90] on span "?" at bounding box center [173, 91] width 6 height 6
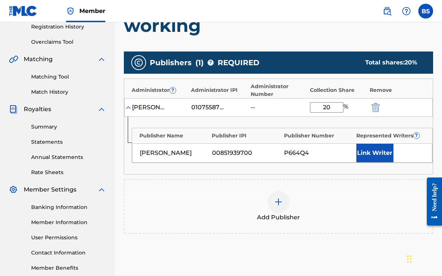
click at [372, 106] on img "submit" at bounding box center [376, 107] width 8 height 9
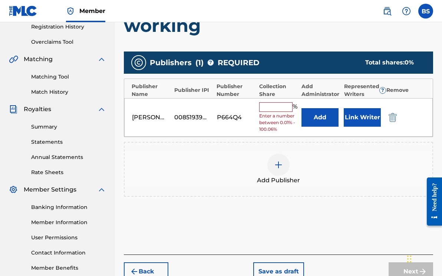
click at [275, 109] on input "text" at bounding box center [275, 107] width 33 height 10
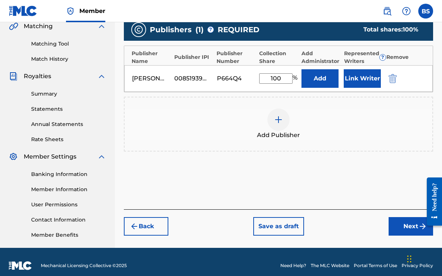
type input "100"
click at [395, 225] on button "Next" at bounding box center [411, 226] width 44 height 19
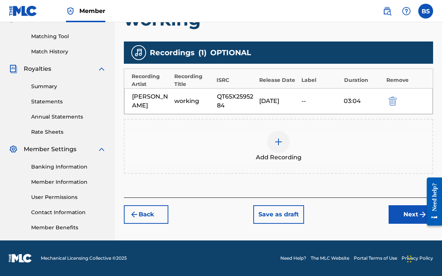
scroll to position [184, 0]
click at [405, 218] on button "Next" at bounding box center [411, 214] width 44 height 19
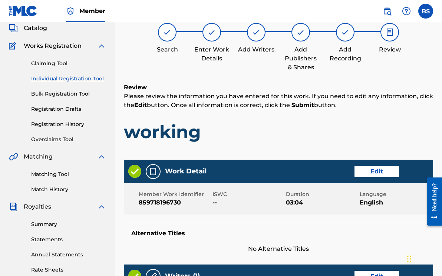
scroll to position [33, 0]
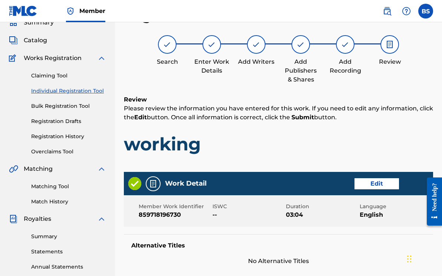
click at [388, 48] on img at bounding box center [389, 44] width 9 height 9
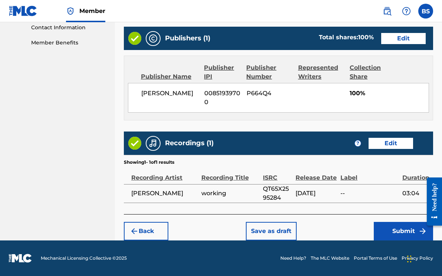
scroll to position [368, 0]
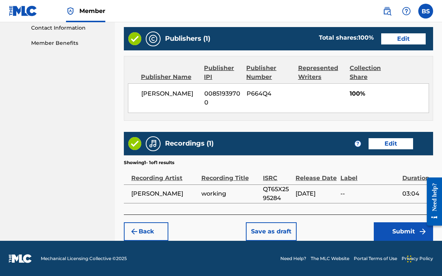
click at [382, 230] on button "Submit" at bounding box center [403, 231] width 59 height 19
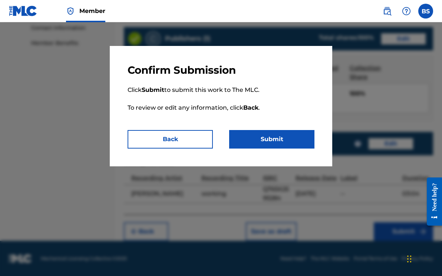
click at [297, 141] on button "Submit" at bounding box center [271, 139] width 85 height 19
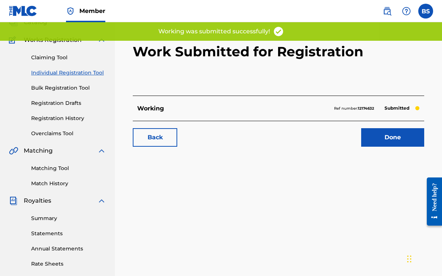
scroll to position [52, 0]
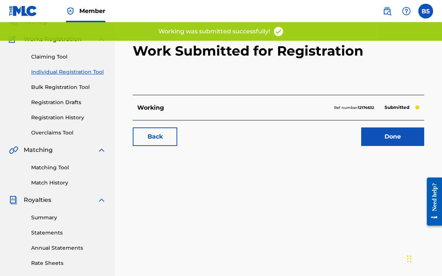
click at [367, 140] on link "Done" at bounding box center [392, 137] width 63 height 19
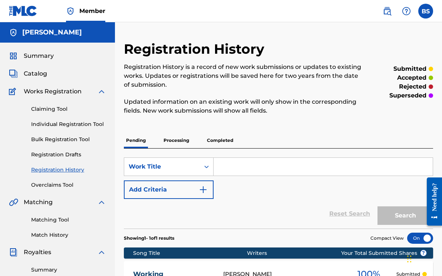
click at [54, 173] on link "Registration History" at bounding box center [68, 170] width 75 height 8
click at [60, 168] on link "Registration History" at bounding box center [68, 170] width 75 height 8
click at [66, 169] on link "Registration History" at bounding box center [68, 170] width 75 height 8
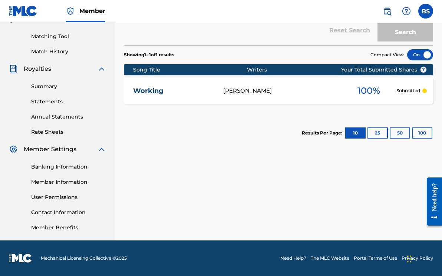
scroll to position [184, 0]
click at [60, 131] on link "Rate Sheets" at bounding box center [68, 132] width 75 height 8
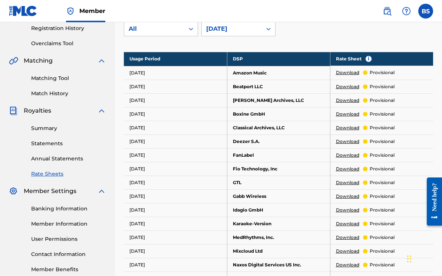
scroll to position [138, 0]
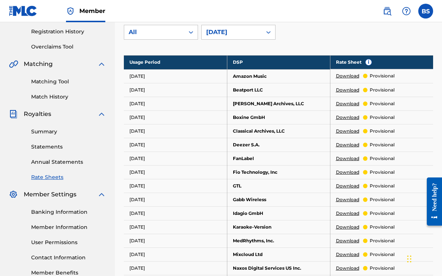
click at [79, 162] on link "Annual Statements" at bounding box center [68, 162] width 75 height 8
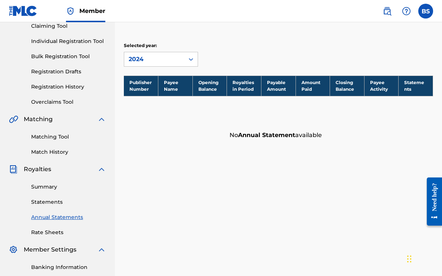
scroll to position [92, 0]
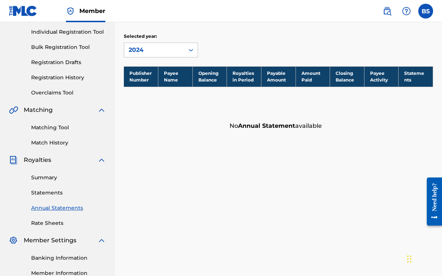
click at [47, 178] on link "Summary" at bounding box center [68, 178] width 75 height 8
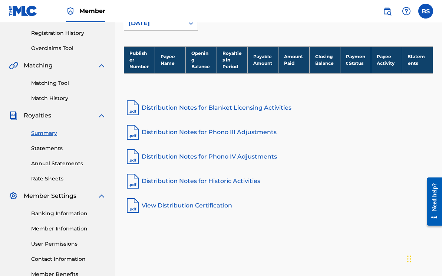
scroll to position [138, 0]
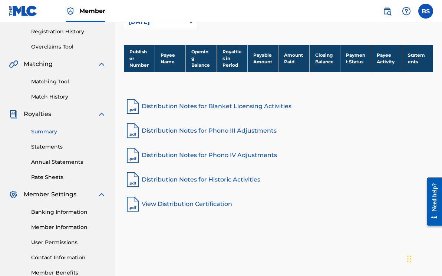
click at [150, 203] on link "View Distribution Certification" at bounding box center [278, 204] width 309 height 18
click at [163, 108] on link "Distribution Notes for Blanket Licensing Activities" at bounding box center [278, 107] width 309 height 18
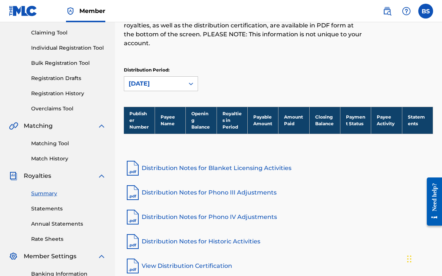
scroll to position [77, 0]
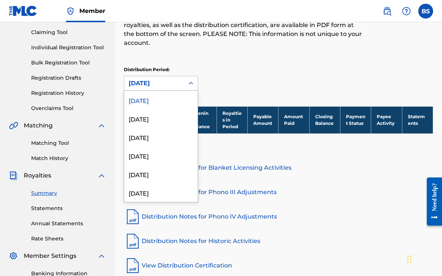
click at [184, 80] on div at bounding box center [190, 83] width 13 height 14
click at [164, 100] on div "[DATE]" at bounding box center [160, 100] width 73 height 19
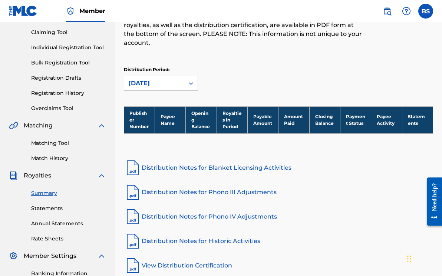
click at [263, 118] on th "Payable Amount" at bounding box center [262, 119] width 31 height 27
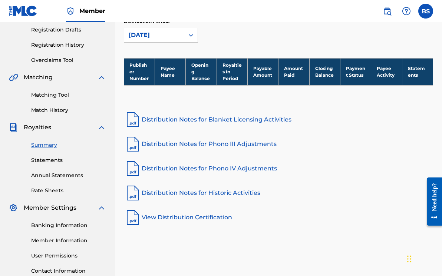
scroll to position [125, 0]
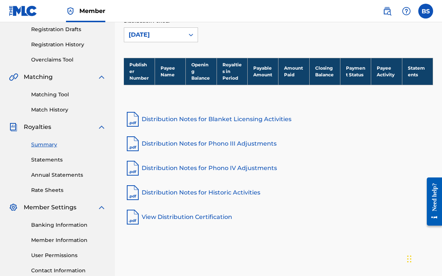
click at [189, 143] on link "Distribution Notes for Phono III Adjustments" at bounding box center [278, 144] width 309 height 18
click at [44, 161] on link "Statements" at bounding box center [68, 160] width 75 height 8
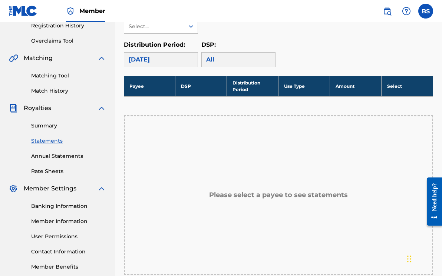
scroll to position [143, 0]
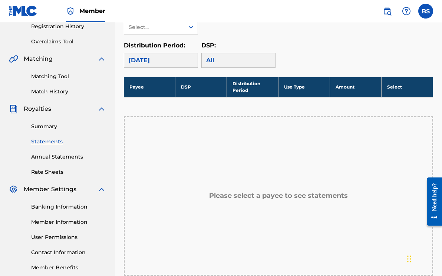
click at [190, 59] on div "[DATE]" at bounding box center [161, 60] width 74 height 15
click at [215, 61] on div "All" at bounding box center [238, 60] width 74 height 15
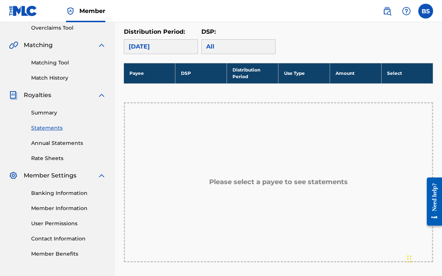
scroll to position [159, 0]
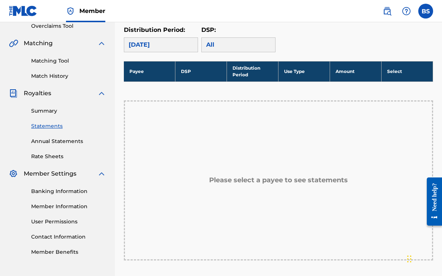
click at [153, 78] on th "Payee" at bounding box center [150, 71] width 52 height 20
click at [138, 72] on th "Payee" at bounding box center [150, 71] width 52 height 20
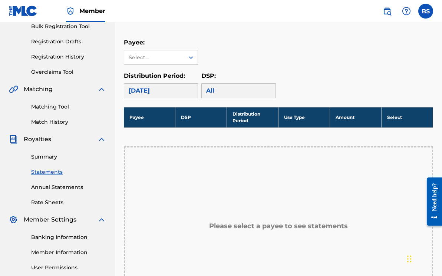
scroll to position [112, 0]
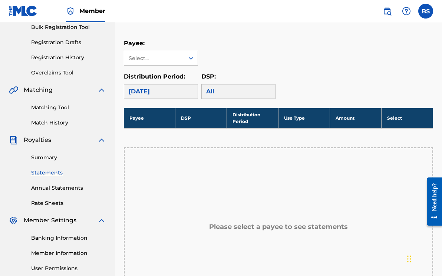
click at [72, 189] on link "Annual Statements" at bounding box center [68, 188] width 75 height 8
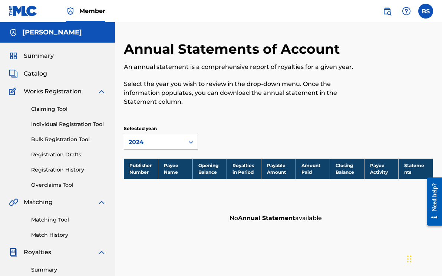
scroll to position [112, 0]
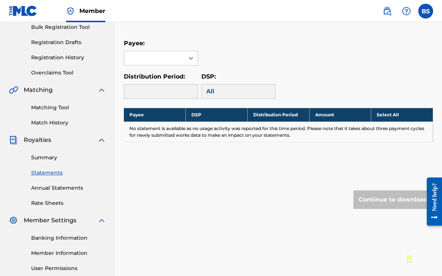
click at [44, 159] on link "Summary" at bounding box center [68, 158] width 75 height 8
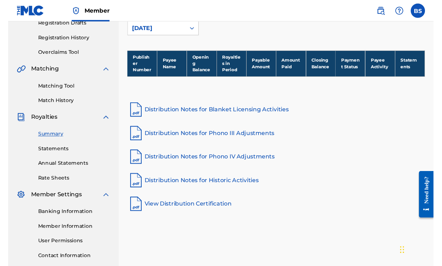
scroll to position [132, 0]
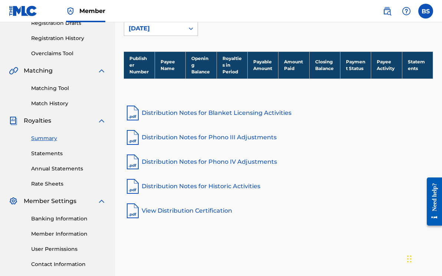
click at [135, 163] on img at bounding box center [133, 162] width 18 height 18
